Goal: Transaction & Acquisition: Obtain resource

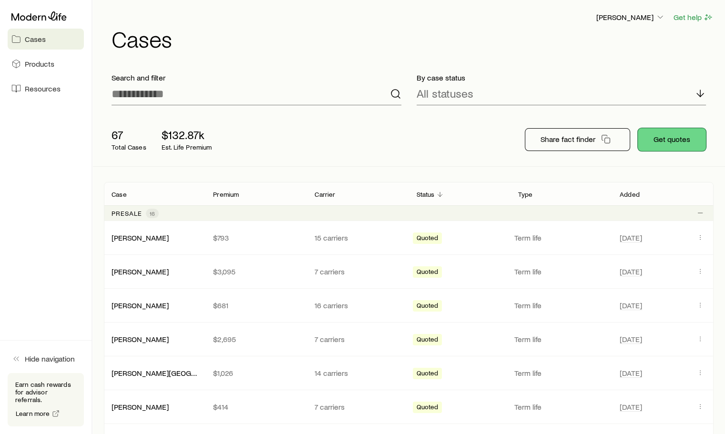
click at [674, 136] on button "Get quotes" at bounding box center [672, 139] width 68 height 23
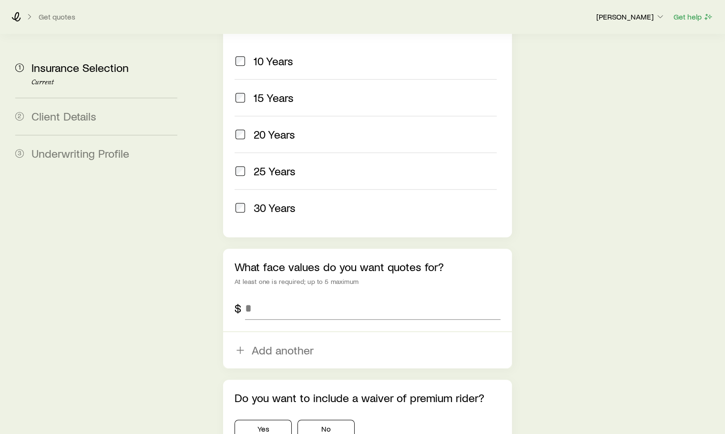
scroll to position [477, 0]
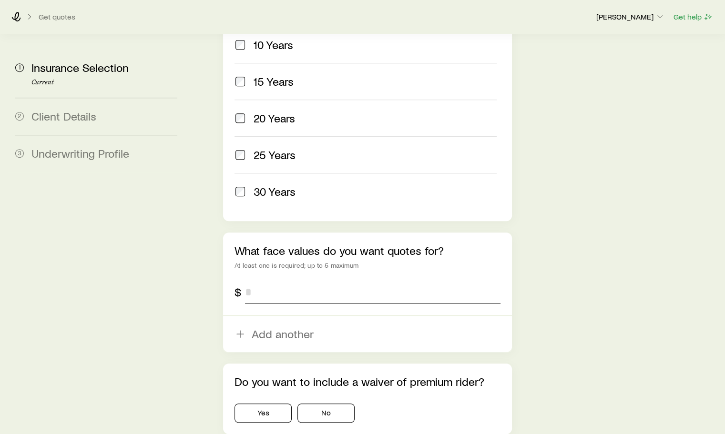
click at [254, 281] on input "tel" at bounding box center [372, 292] width 255 height 23
click at [265, 385] on div "Do you want to include a waiver of premium rider? Yes No" at bounding box center [367, 399] width 289 height 71
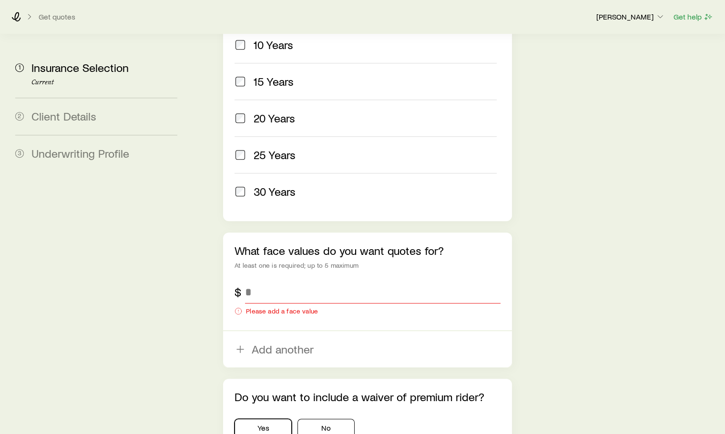
click at [279, 419] on button "Yes" at bounding box center [263, 428] width 57 height 19
click at [258, 419] on button "Yes" at bounding box center [263, 428] width 57 height 19
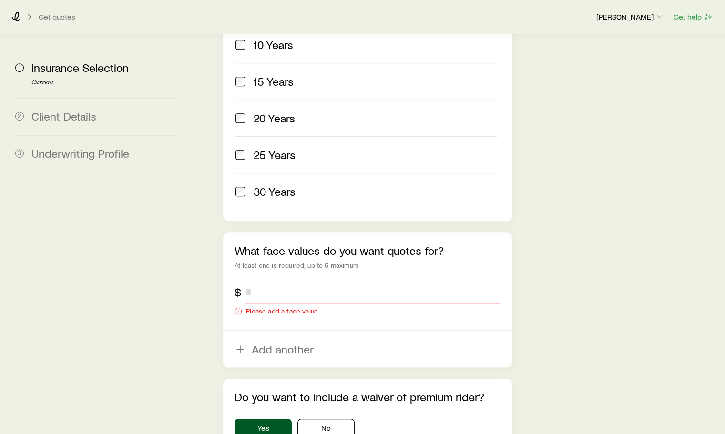
click at [273, 281] on input "tel" at bounding box center [372, 292] width 255 height 23
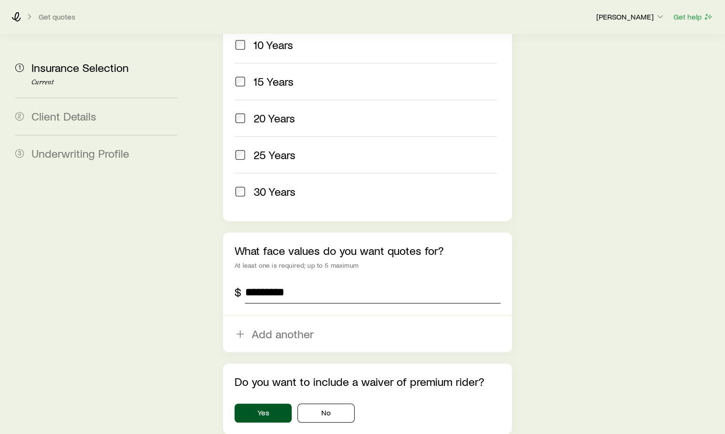
type input "*********"
click at [238, 329] on icon "button" at bounding box center [240, 334] width 11 height 11
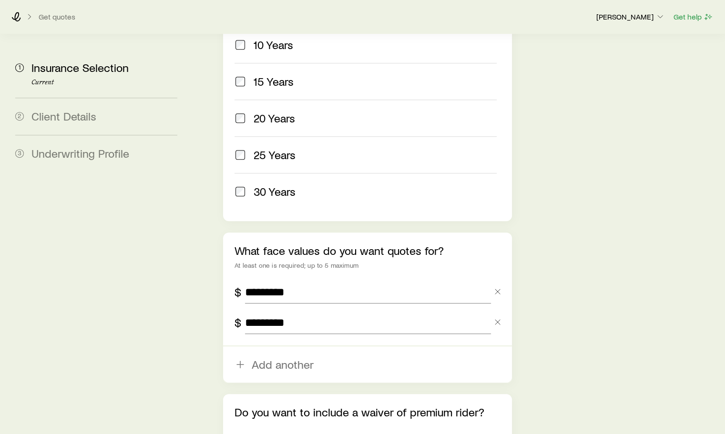
type input "*********"
click at [241, 359] on icon "button" at bounding box center [240, 364] width 11 height 11
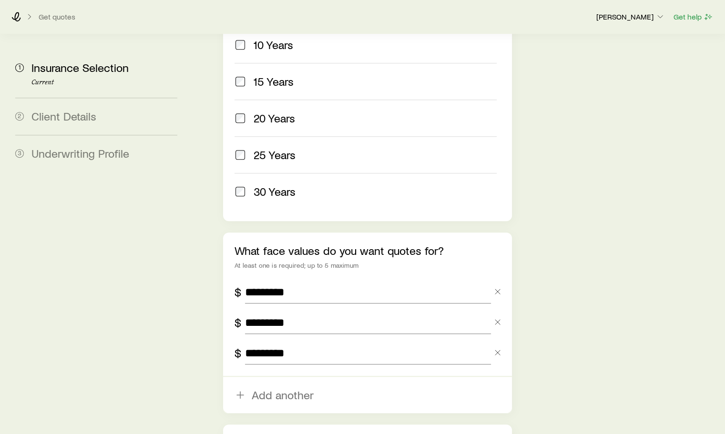
type input "*********"
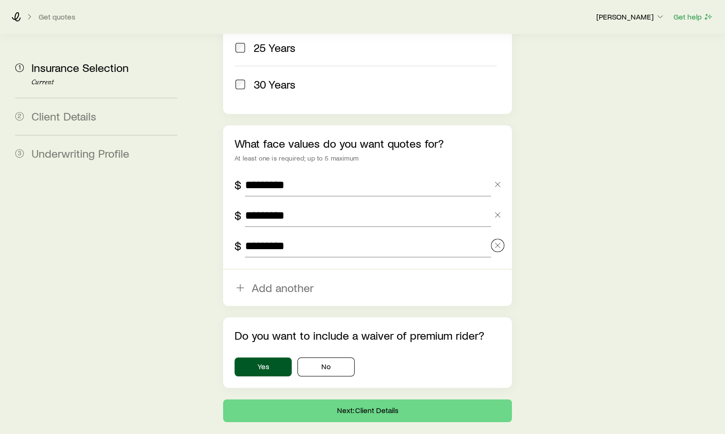
scroll to position [598, 0]
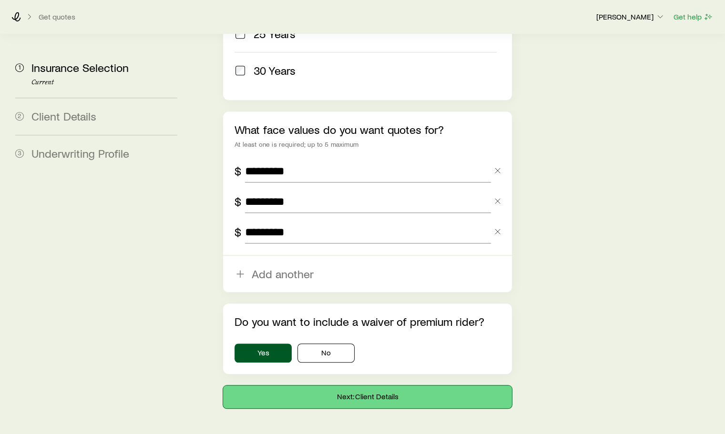
click at [366, 386] on button "Next: Client Details" at bounding box center [367, 397] width 289 height 23
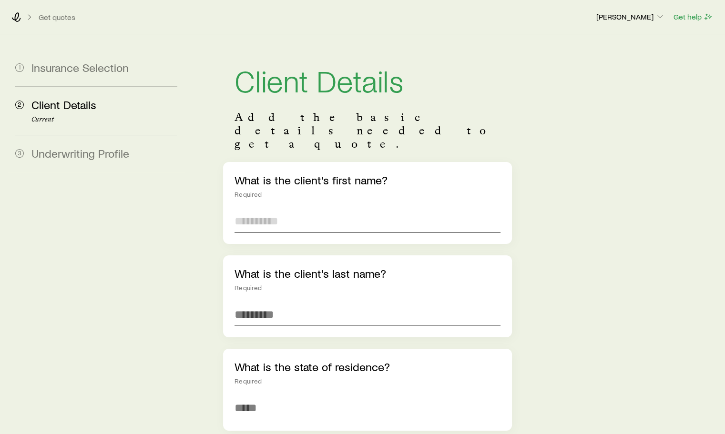
click at [268, 210] on input "text" at bounding box center [368, 221] width 266 height 23
type input "******"
type input "********"
click at [268, 427] on span "[US_STATE] ([GEOGRAPHIC_DATA])" at bounding box center [321, 434] width 173 height 14
type input "**********"
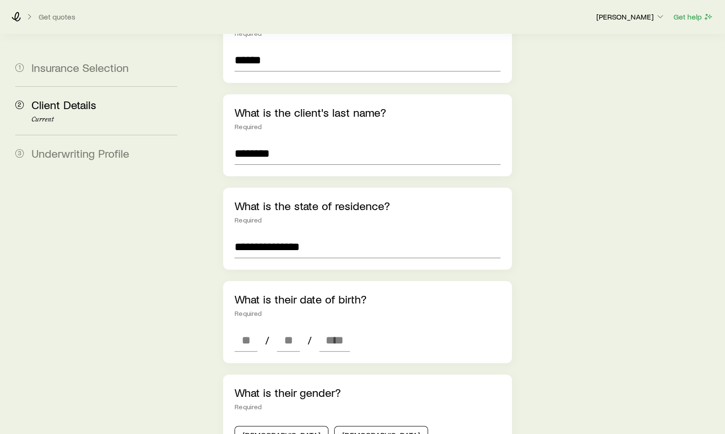
scroll to position [191, 0]
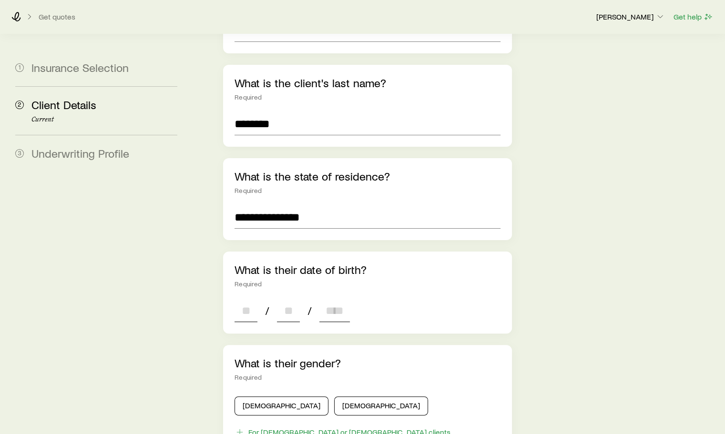
click at [248, 299] on input at bounding box center [246, 310] width 23 height 23
type input "**"
type input "****"
type input "*"
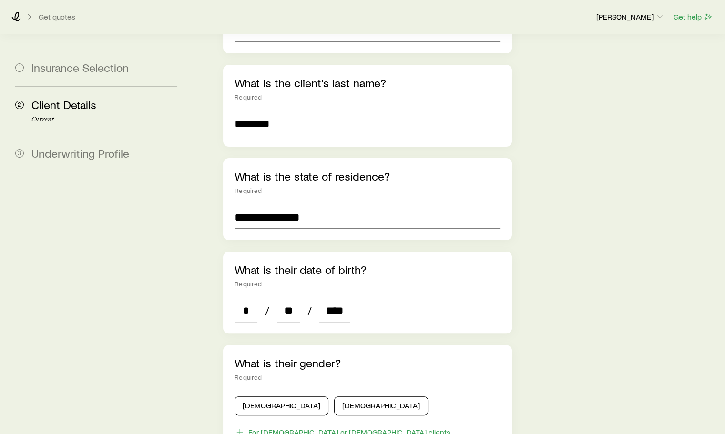
type input "****"
click at [261, 397] on button "[DEMOGRAPHIC_DATA]" at bounding box center [282, 406] width 94 height 19
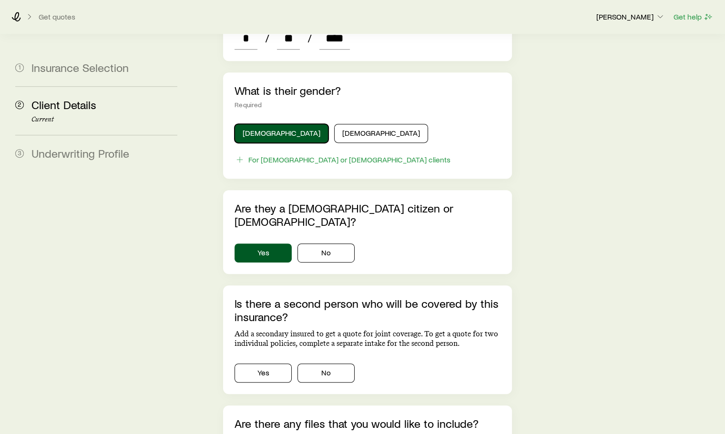
scroll to position [477, 0]
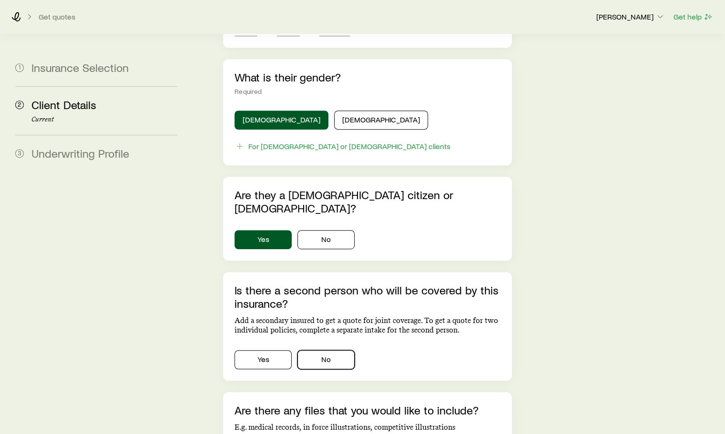
click at [336, 351] on button "No" at bounding box center [326, 360] width 57 height 19
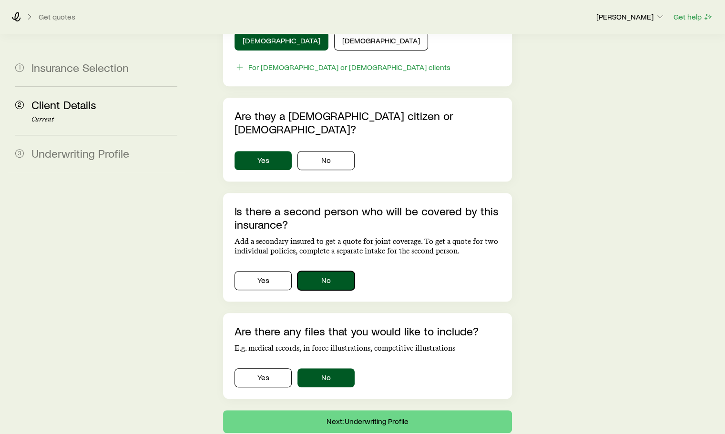
scroll to position [568, 0]
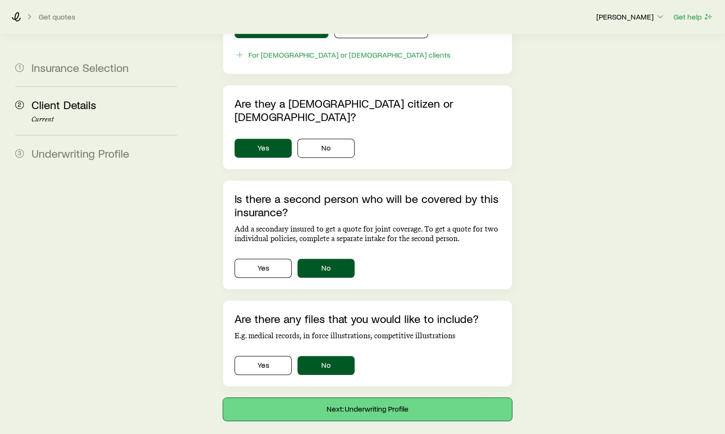
click at [357, 398] on button "Next: Underwriting Profile" at bounding box center [367, 409] width 289 height 23
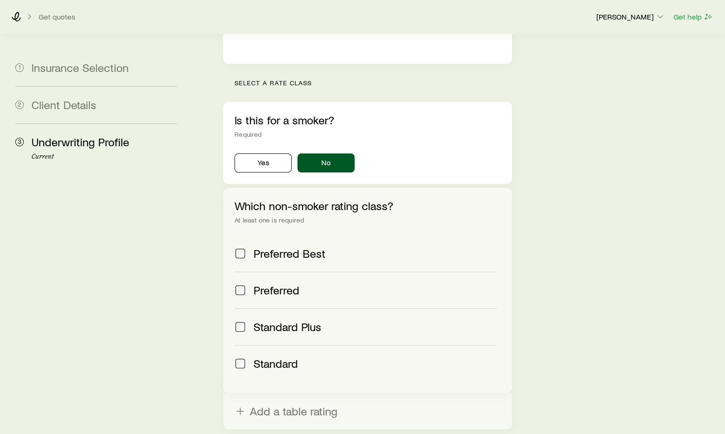
scroll to position [354, 0]
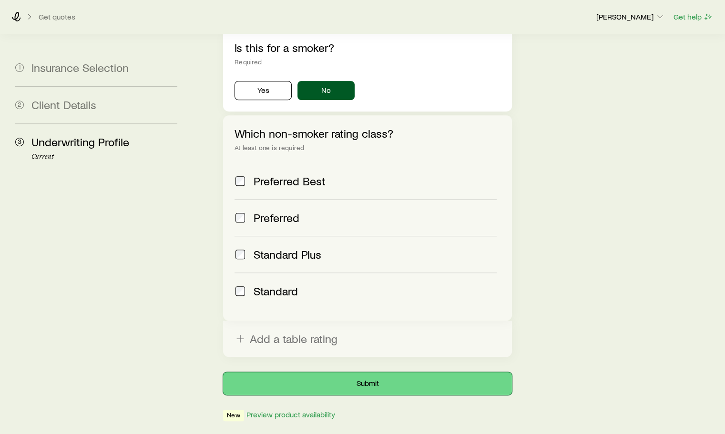
click at [370, 372] on button "Submit" at bounding box center [367, 383] width 289 height 23
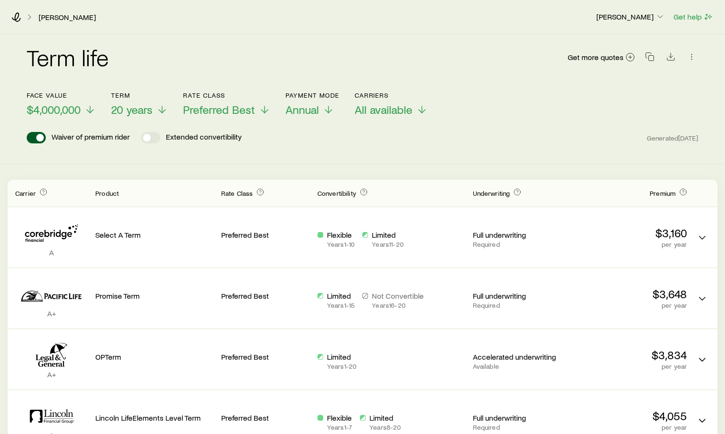
click at [162, 113] on polyline at bounding box center [162, 111] width 7 height 3
click at [234, 71] on div "Term life Get more quotes" at bounding box center [363, 63] width 672 height 34
click at [653, 57] on icon "button" at bounding box center [650, 57] width 10 height 10
click at [416, 138] on div "Waiver of premium rider Extended convertibility Generated [DATE]" at bounding box center [363, 137] width 672 height 11
click at [651, 59] on icon "button" at bounding box center [650, 57] width 10 height 10
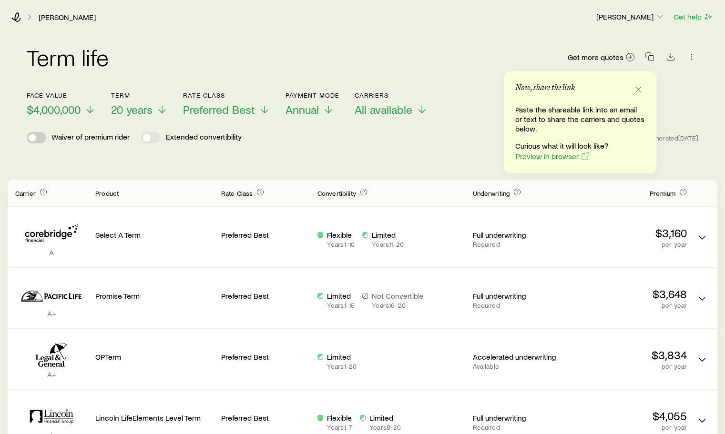
click at [40, 135] on span at bounding box center [36, 137] width 19 height 11
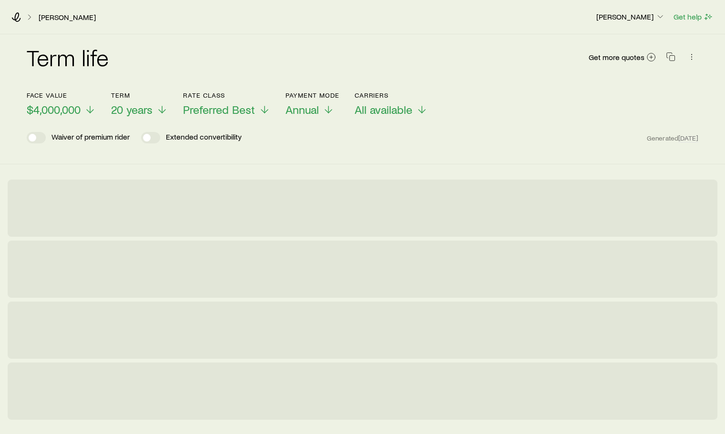
click at [38, 135] on span at bounding box center [36, 137] width 19 height 11
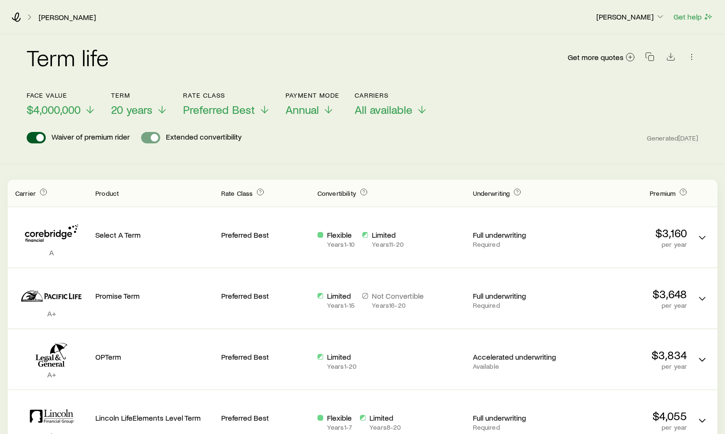
click at [153, 139] on span at bounding box center [155, 138] width 8 height 8
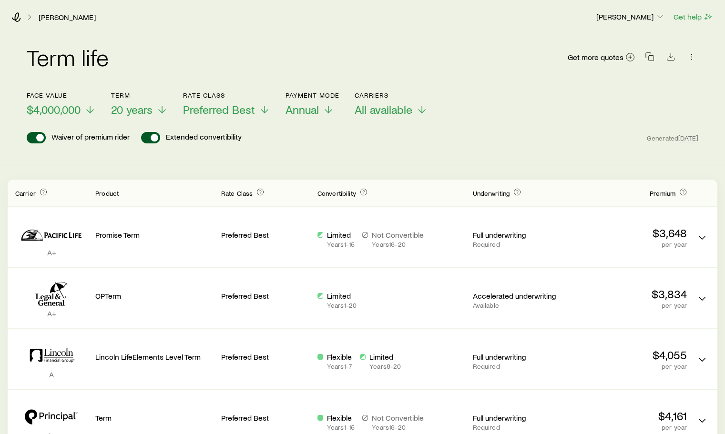
click at [149, 139] on span at bounding box center [150, 137] width 19 height 11
click at [141, 139] on div "Waiver of premium rider Extended convertibility" at bounding box center [134, 137] width 215 height 11
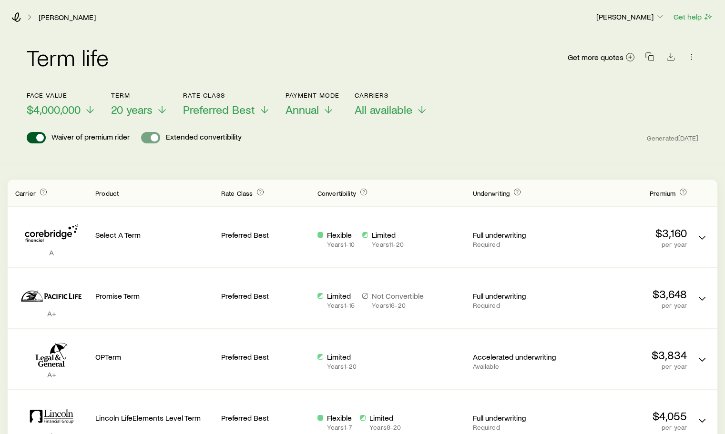
click at [153, 139] on span at bounding box center [155, 138] width 8 height 8
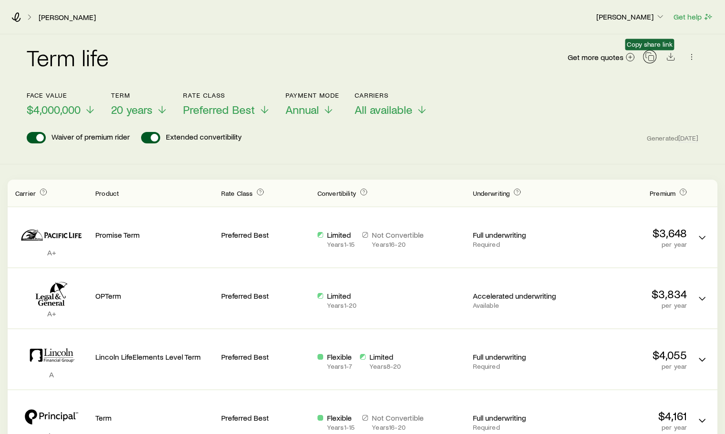
click at [649, 54] on icon "button" at bounding box center [650, 57] width 10 height 10
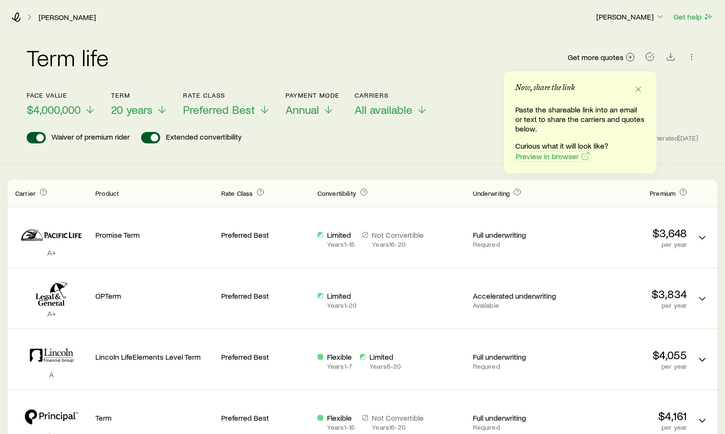
click at [559, 156] on span "Preview in browser" at bounding box center [547, 157] width 63 height 8
click at [31, 137] on span at bounding box center [33, 138] width 8 height 8
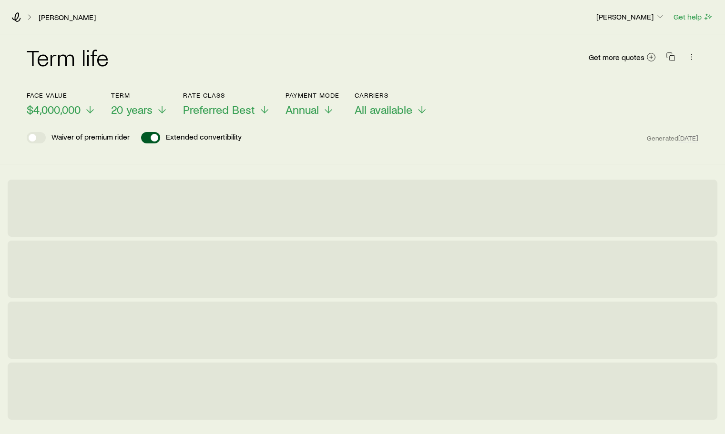
click at [31, 137] on span at bounding box center [33, 138] width 8 height 8
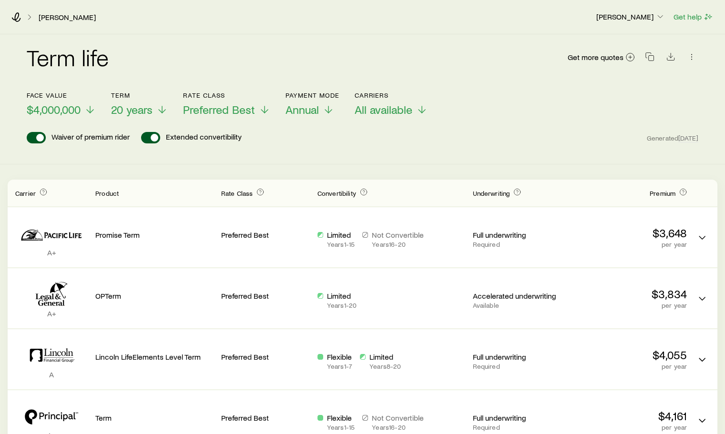
click at [31, 137] on span at bounding box center [36, 137] width 19 height 11
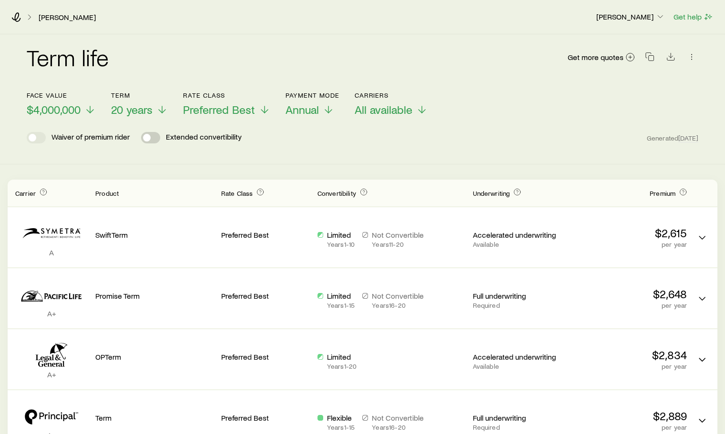
click at [146, 138] on span at bounding box center [147, 138] width 8 height 8
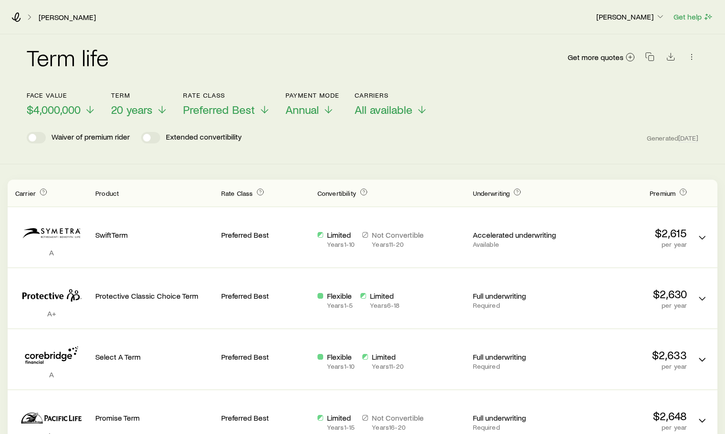
click at [146, 138] on span at bounding box center [147, 138] width 8 height 8
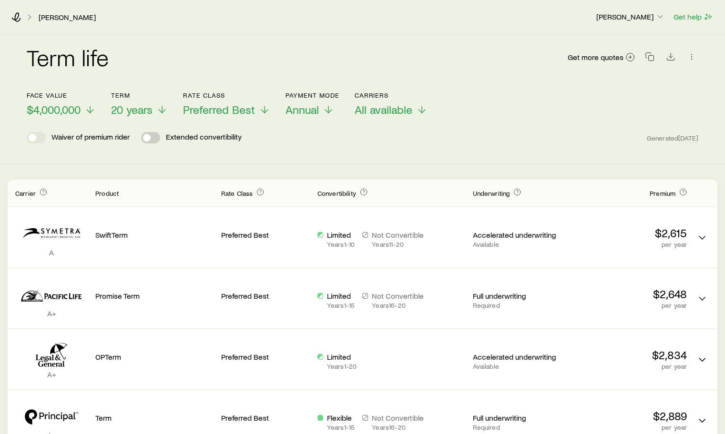
click at [146, 134] on span at bounding box center [147, 138] width 8 height 8
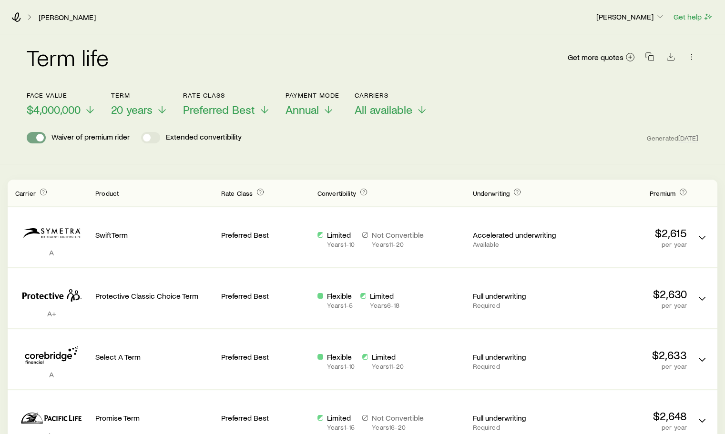
click at [36, 136] on span at bounding box center [40, 138] width 8 height 8
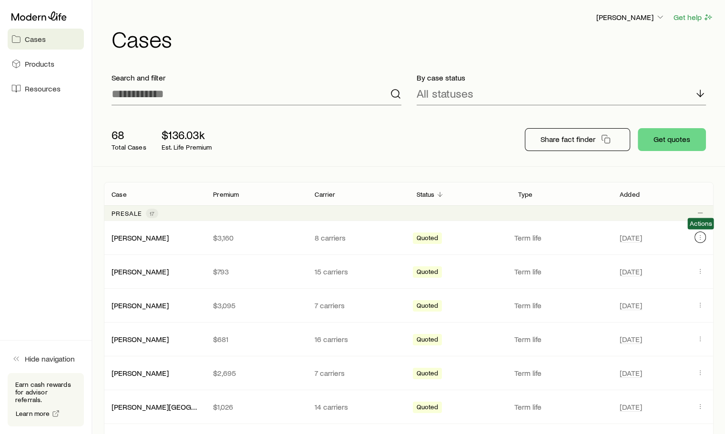
click at [699, 242] on button "Client cases" at bounding box center [700, 237] width 11 height 11
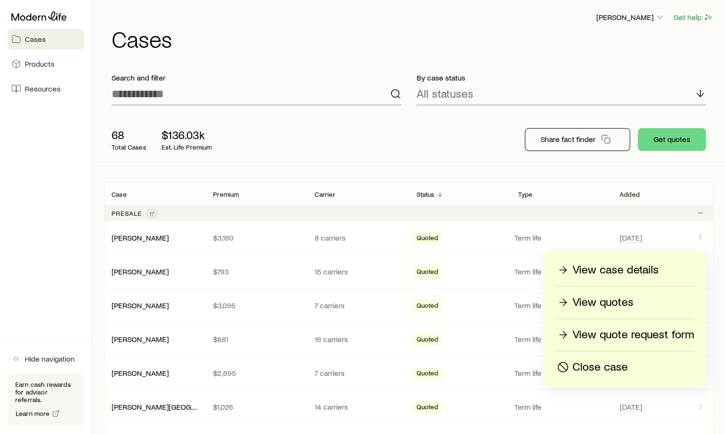
click at [614, 304] on p "View quotes" at bounding box center [603, 302] width 61 height 15
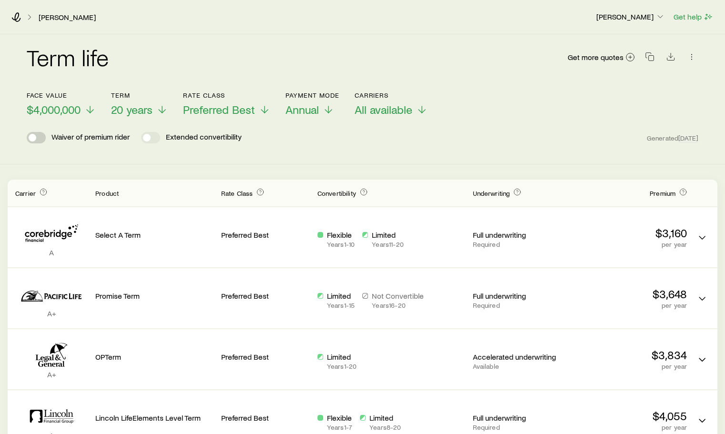
click at [29, 141] on span at bounding box center [36, 137] width 19 height 11
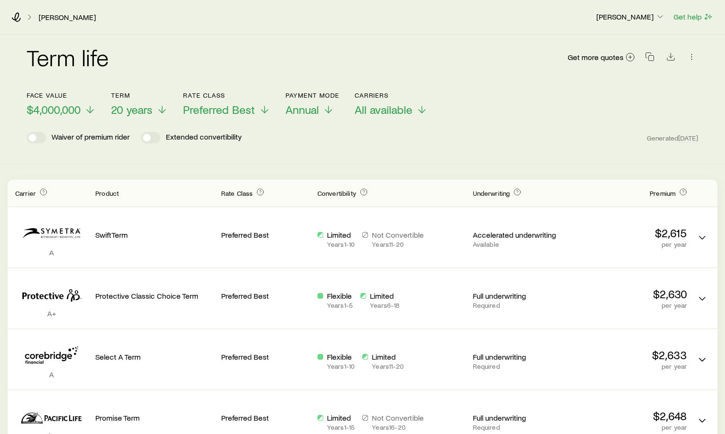
click at [29, 141] on span at bounding box center [36, 137] width 19 height 11
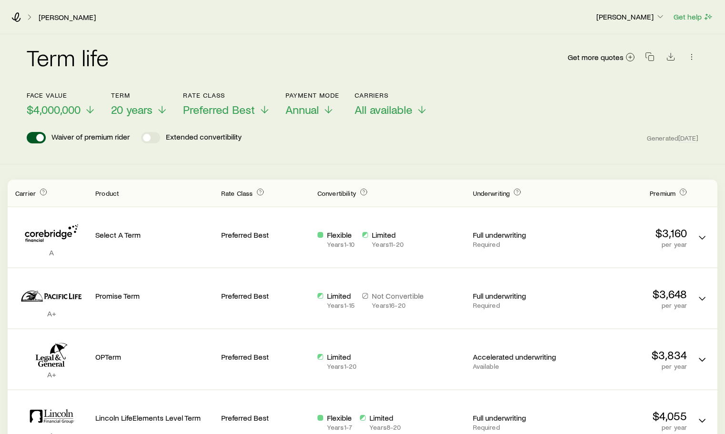
click at [29, 141] on span at bounding box center [36, 137] width 19 height 11
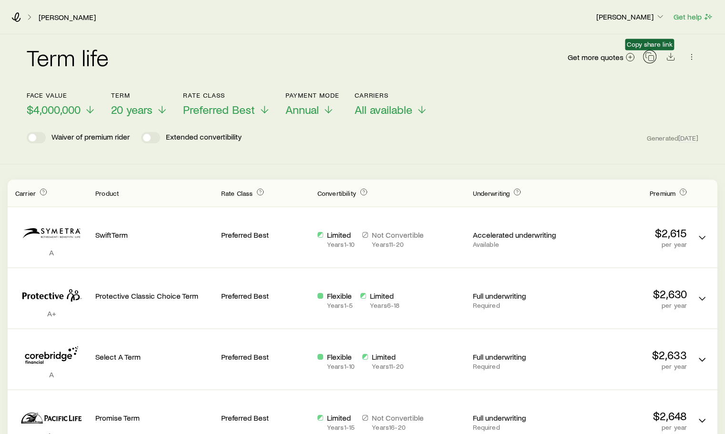
click at [650, 59] on icon "button" at bounding box center [650, 57] width 10 height 10
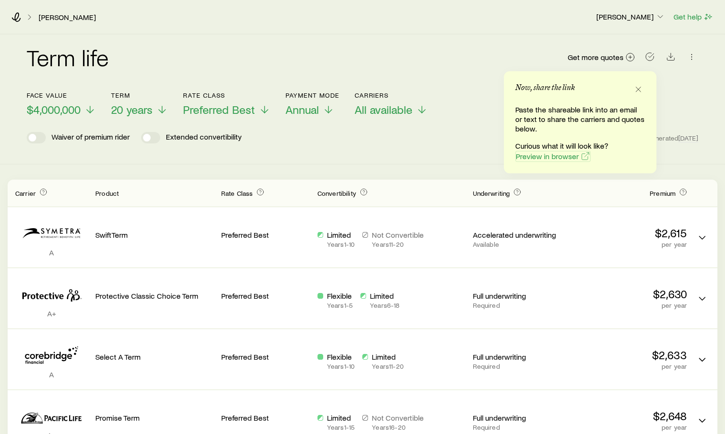
click at [555, 156] on span "Preview in browser" at bounding box center [547, 157] width 63 height 8
